Goal: Transaction & Acquisition: Book appointment/travel/reservation

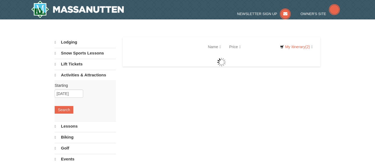
select select "10"
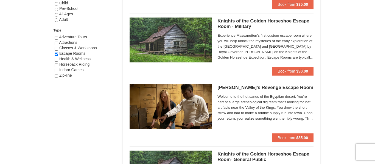
scroll to position [310, 0]
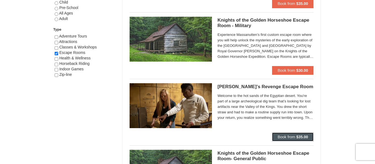
click at [286, 139] on span "Book from" at bounding box center [287, 137] width 18 height 4
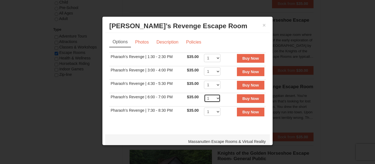
click at [216, 97] on select "1 2 3 4 5 6 7 8" at bounding box center [212, 98] width 16 height 8
select select "2"
click at [205, 94] on select "1 2 3 4 5 6 7 8" at bounding box center [212, 98] width 16 height 8
click at [247, 102] on button "Buy Now" at bounding box center [250, 98] width 27 height 9
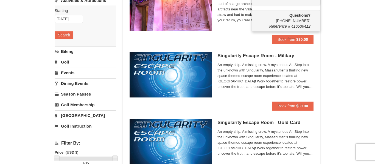
scroll to position [6, 0]
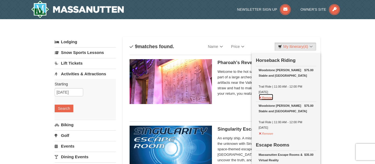
click at [264, 97] on button "Remove" at bounding box center [266, 97] width 15 height 7
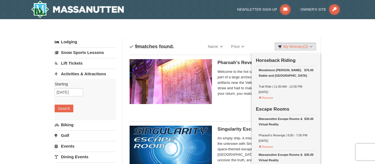
click at [257, 99] on td "$75.00 [GEOGRAPHIC_DATA][PERSON_NAME] Stable and [GEOGRAPHIC_DATA] Trail Ride |…" at bounding box center [286, 84] width 60 height 36
click at [263, 97] on button "Remove" at bounding box center [266, 97] width 15 height 7
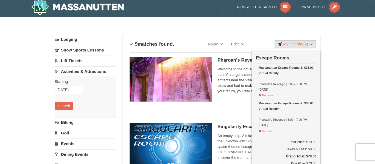
scroll to position [2, 0]
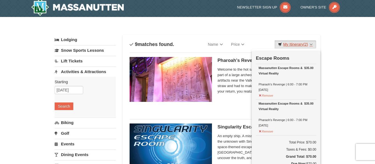
click at [301, 48] on link "My Itinerary (2)" at bounding box center [295, 44] width 42 height 8
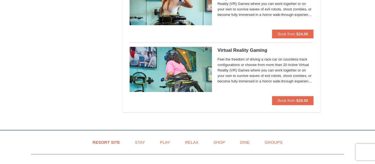
scroll to position [550, 0]
